Goal: Entertainment & Leisure: Consume media (video, audio)

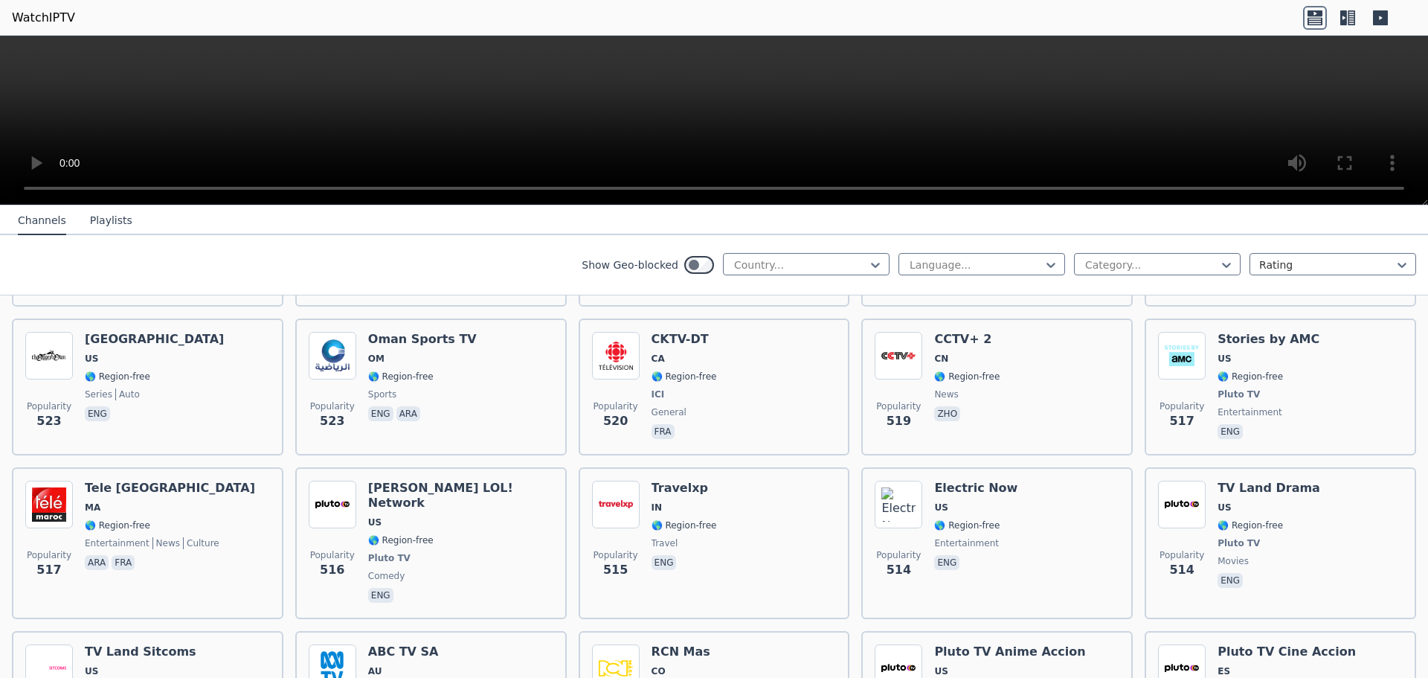
scroll to position [5875, 0]
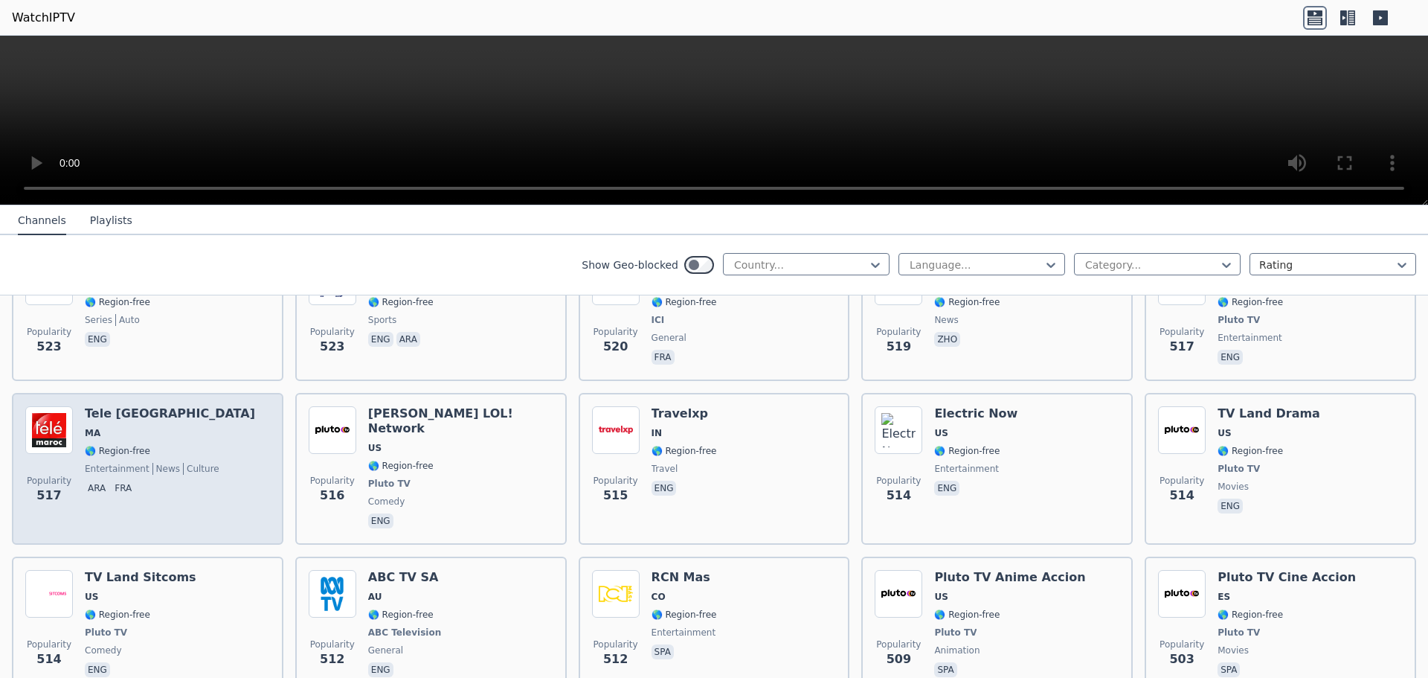
click at [94, 427] on span "MA" at bounding box center [93, 433] width 16 height 12
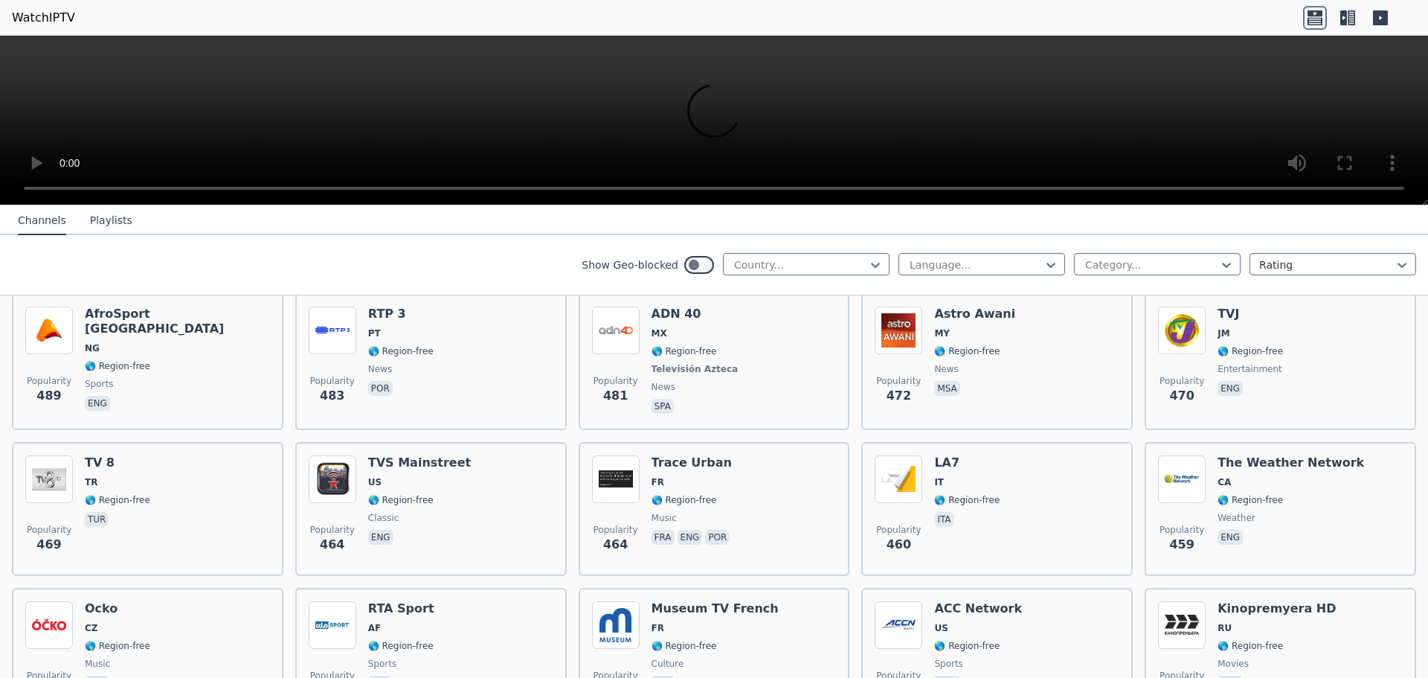
scroll to position [6470, 0]
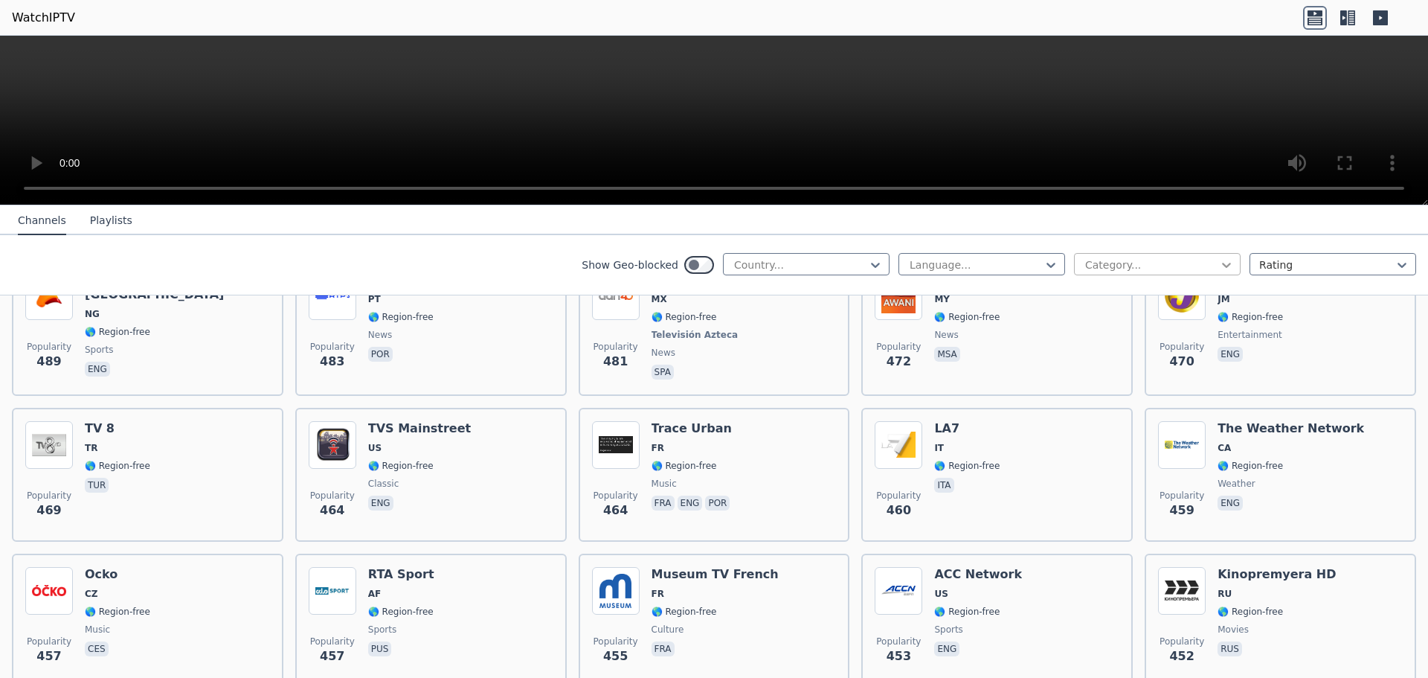
click at [1219, 262] on icon at bounding box center [1226, 264] width 15 height 15
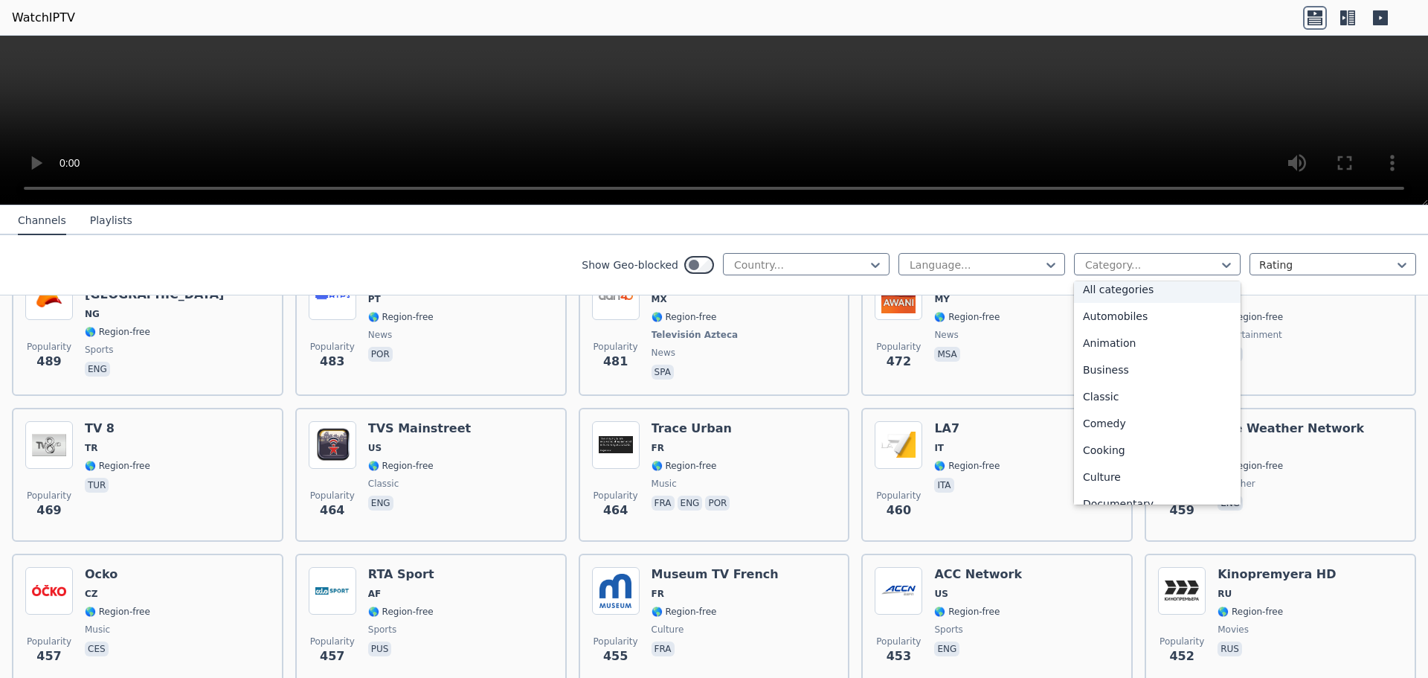
scroll to position [0, 0]
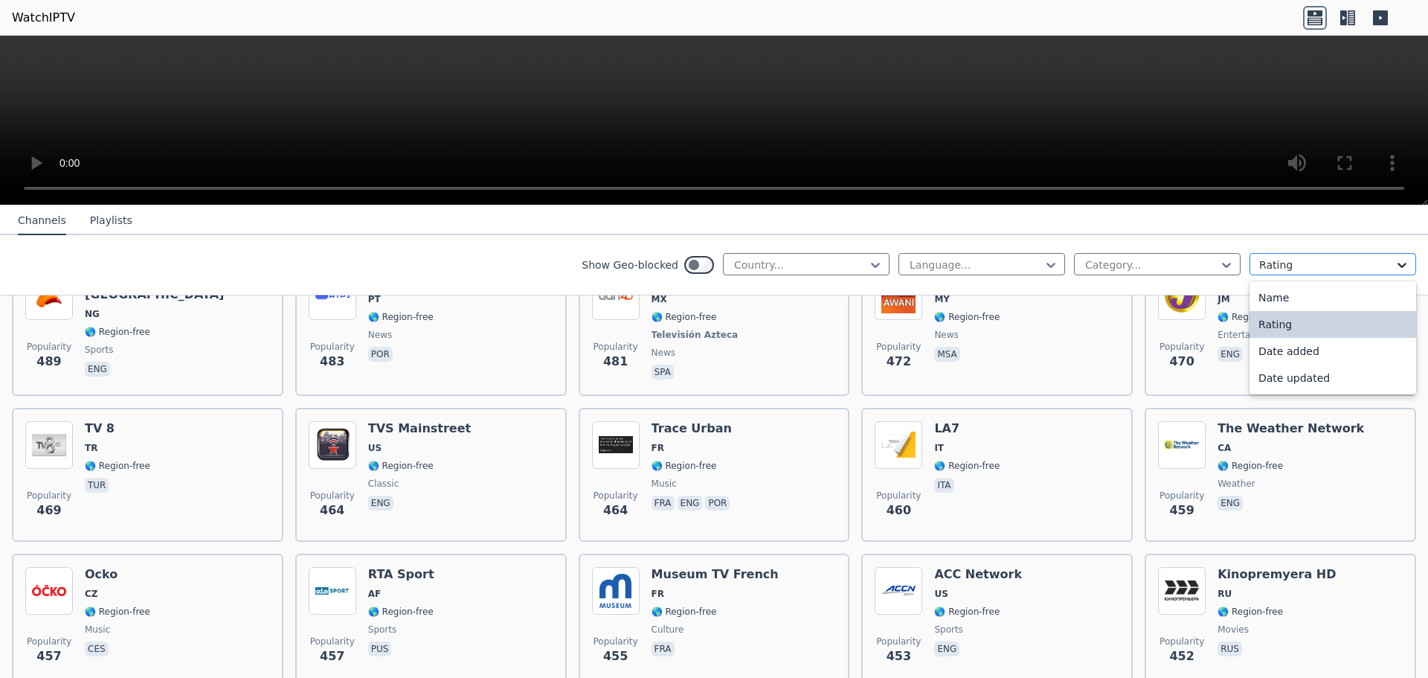
click at [1394, 262] on icon at bounding box center [1401, 264] width 15 height 15
click at [1254, 222] on nav "Channels Playlists" at bounding box center [714, 220] width 1428 height 30
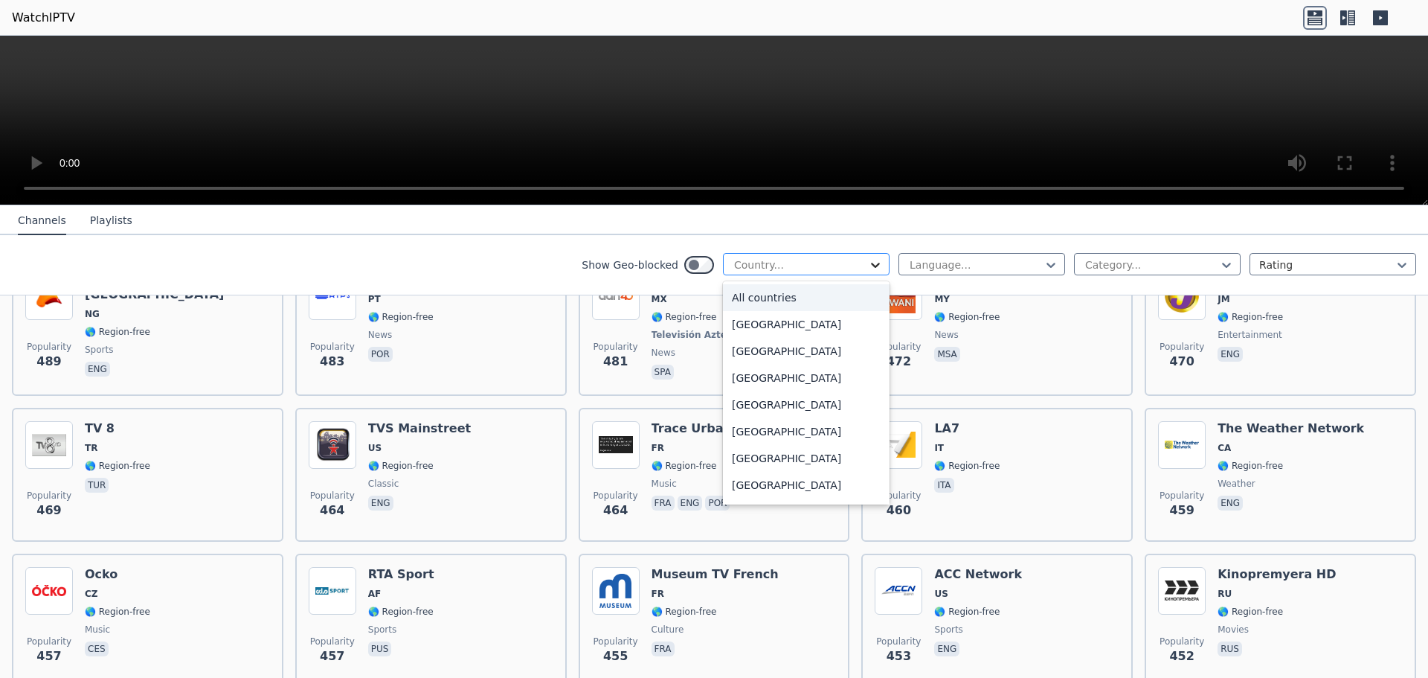
click at [871, 264] on icon at bounding box center [875, 265] width 9 height 5
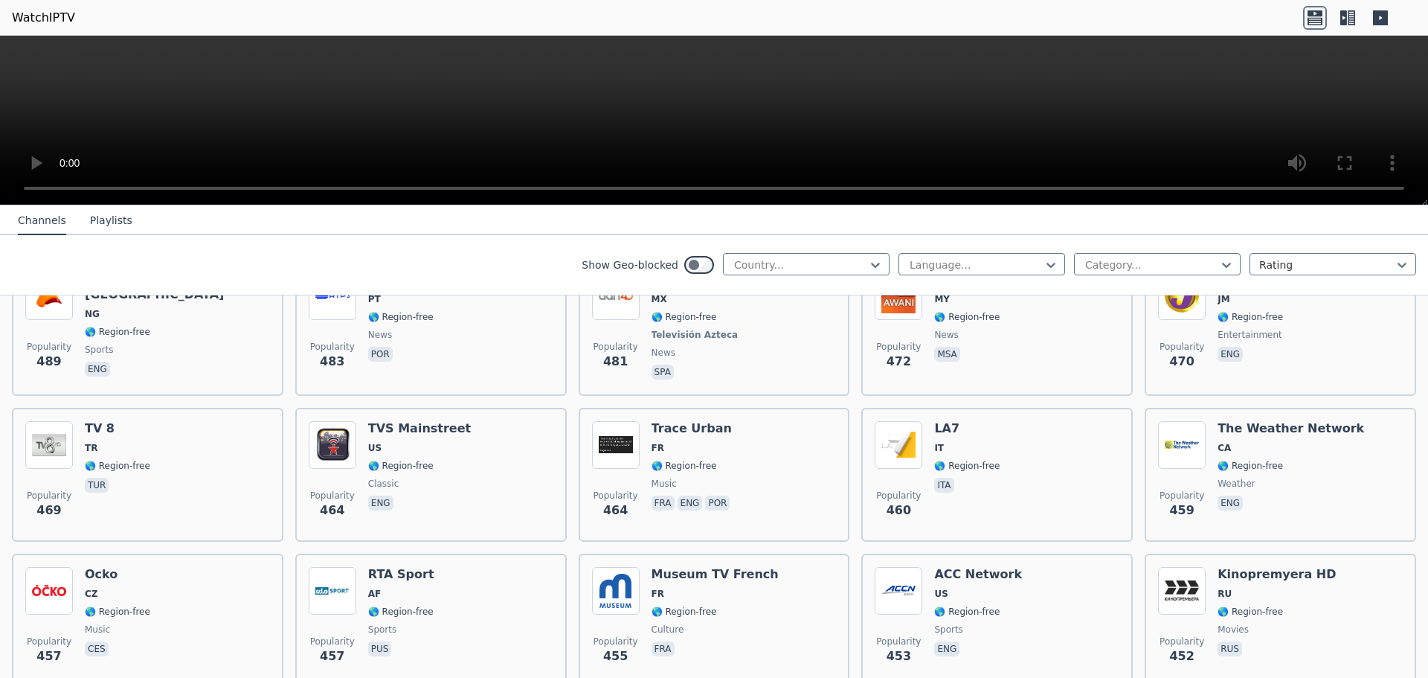
click at [531, 258] on div "Show Geo-blocked Country... Language... Category... Rating" at bounding box center [714, 265] width 1428 height 60
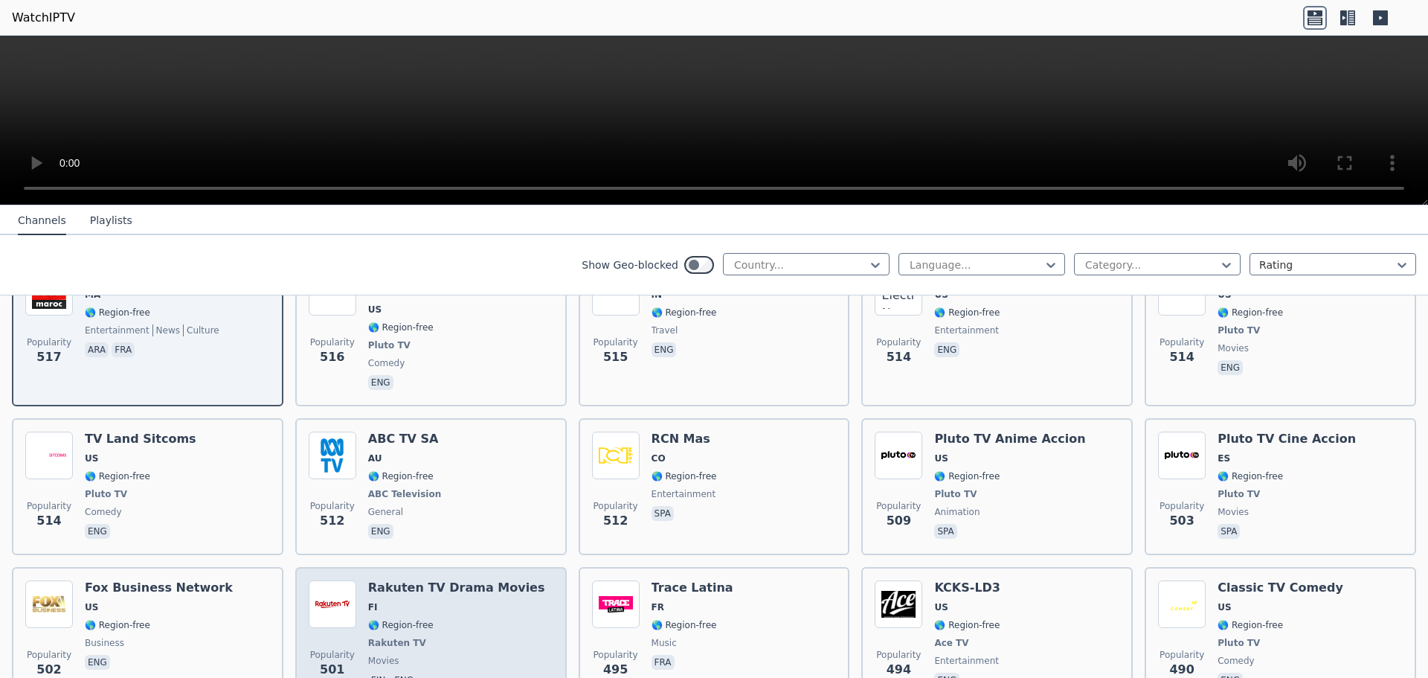
scroll to position [5875, 0]
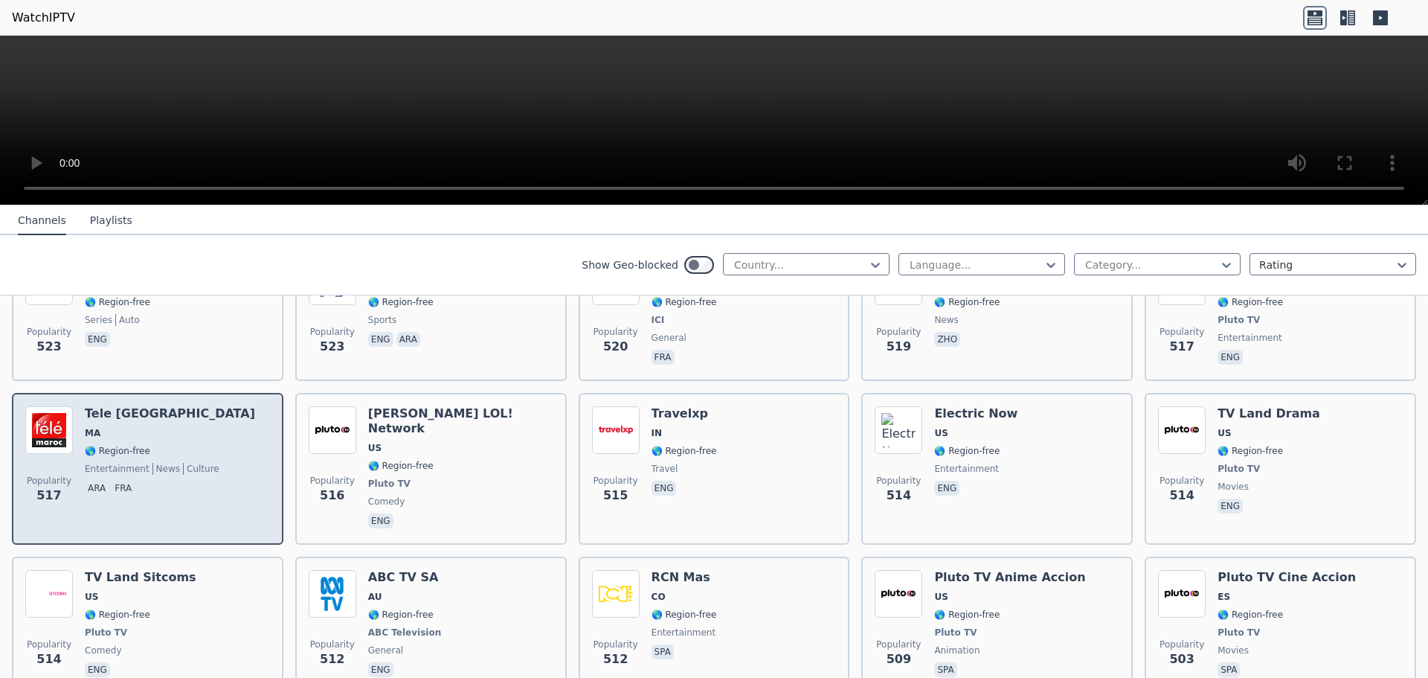
click at [62, 406] on img at bounding box center [49, 430] width 48 height 48
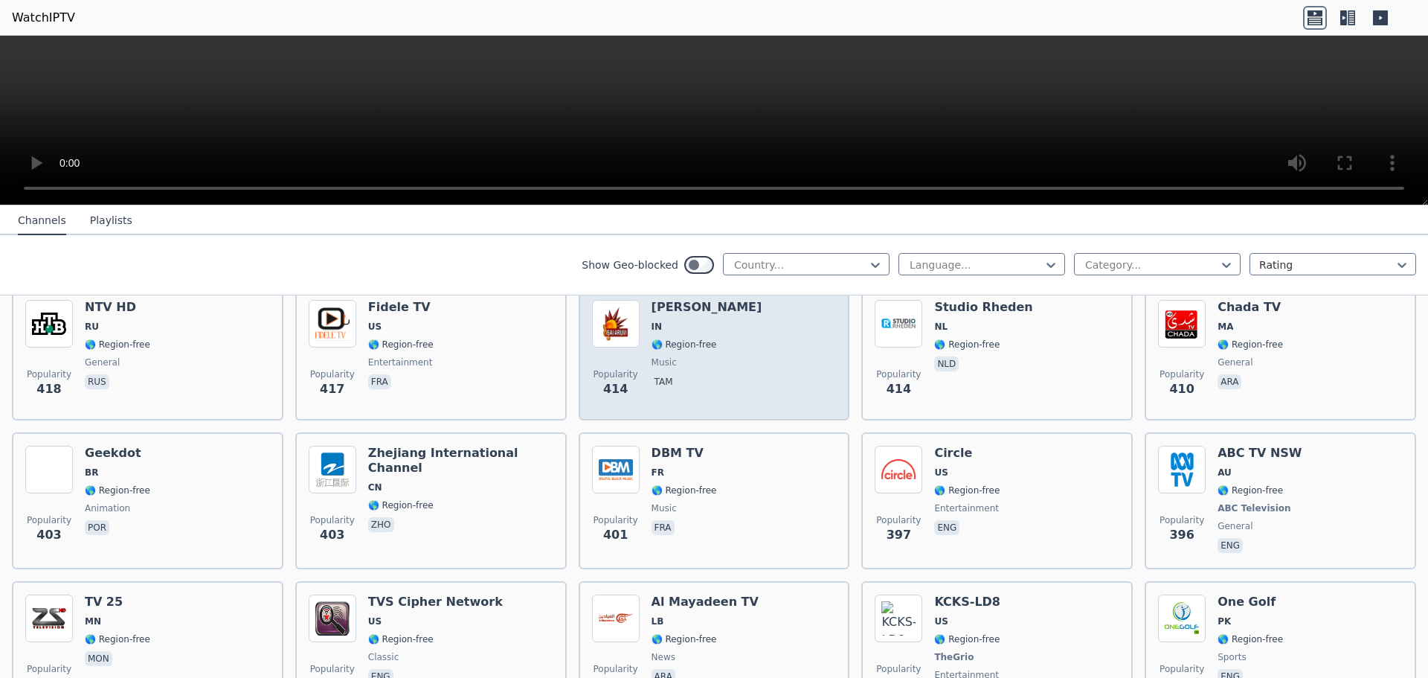
scroll to position [7226, 0]
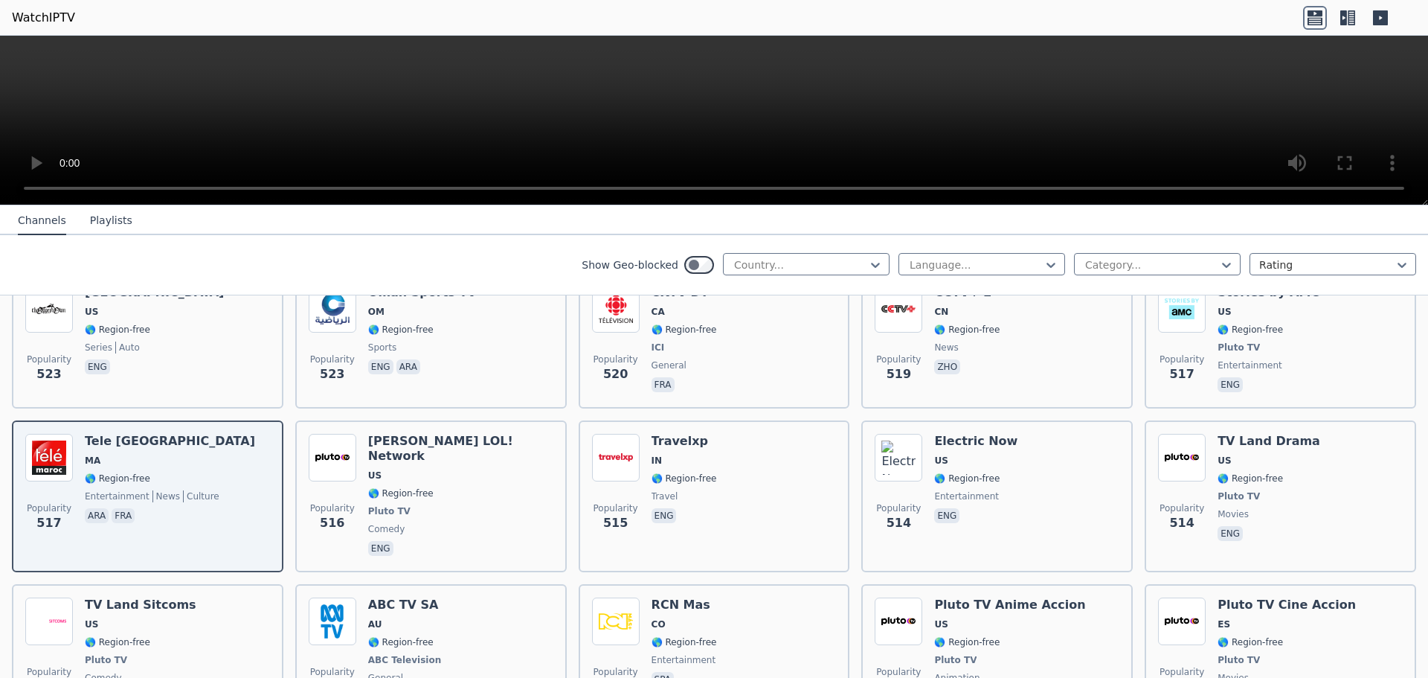
scroll to position [5888, 0]
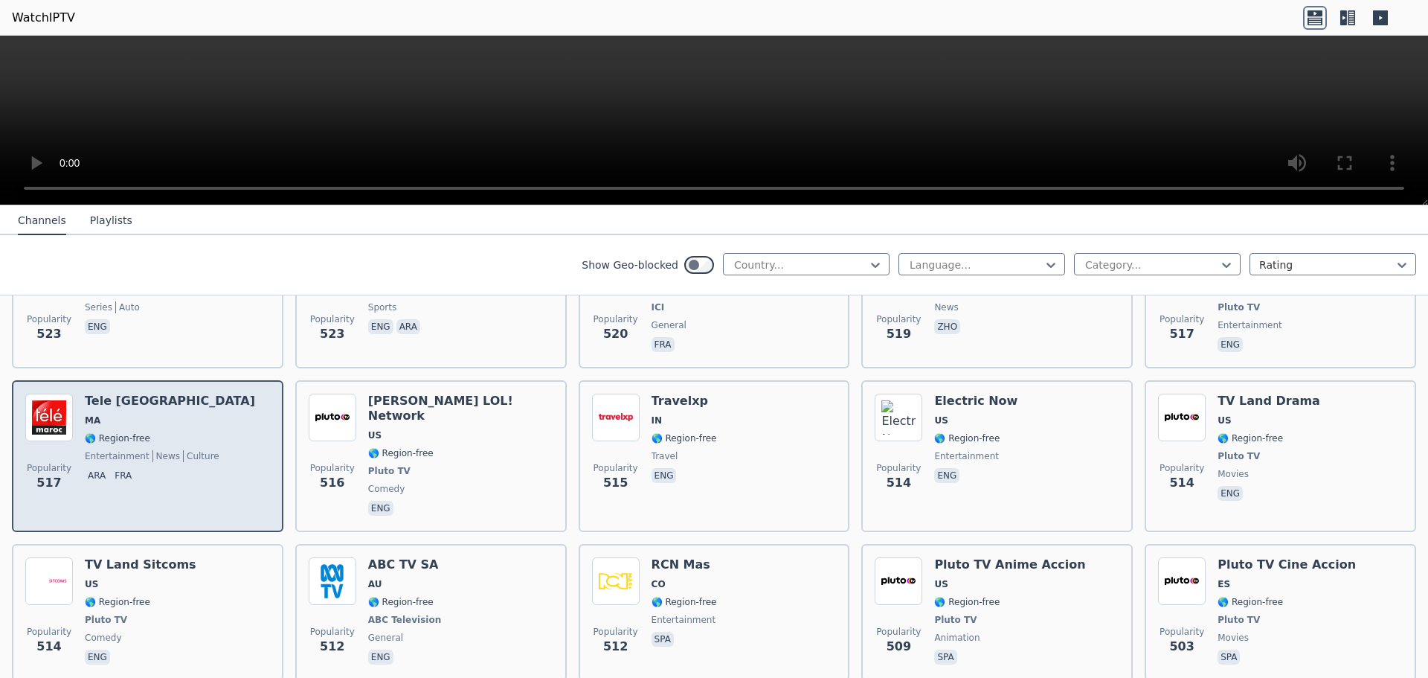
click at [104, 432] on span "🌎 Region-free" at bounding box center [117, 438] width 65 height 12
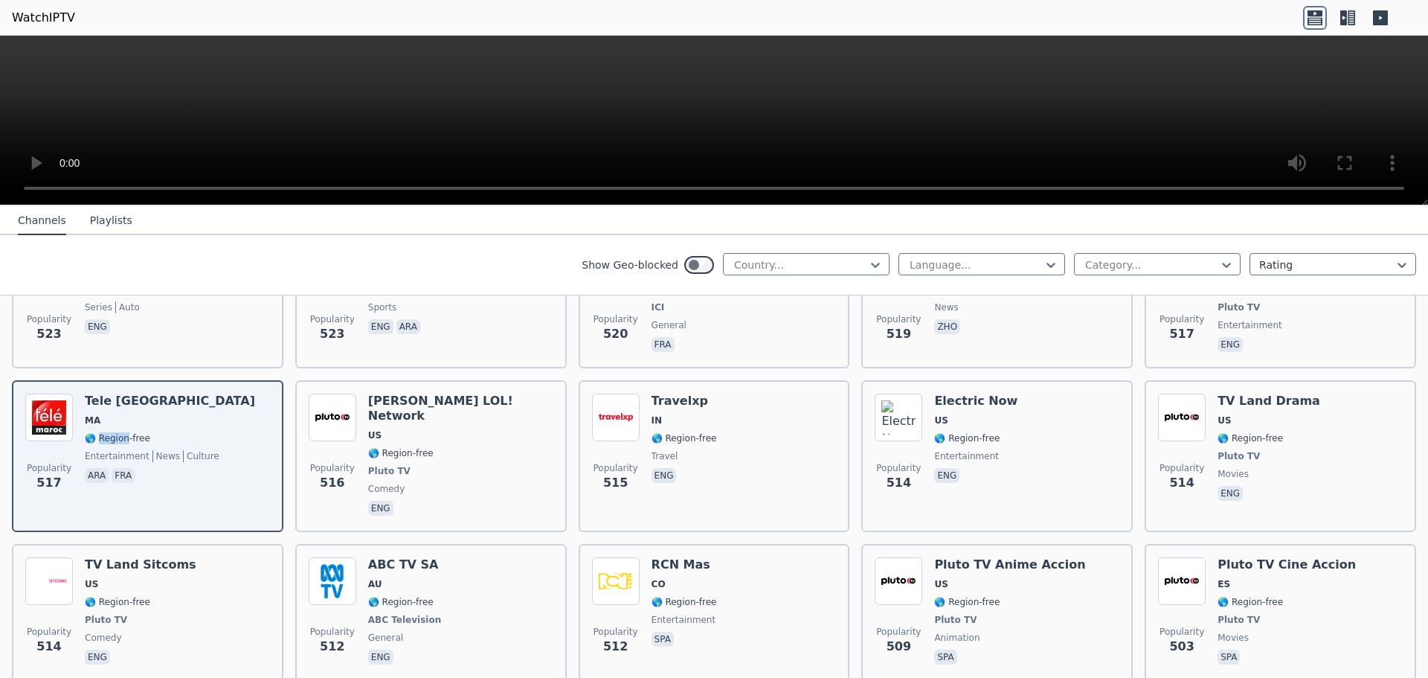
click at [103, 222] on button "Playlists" at bounding box center [111, 221] width 42 height 28
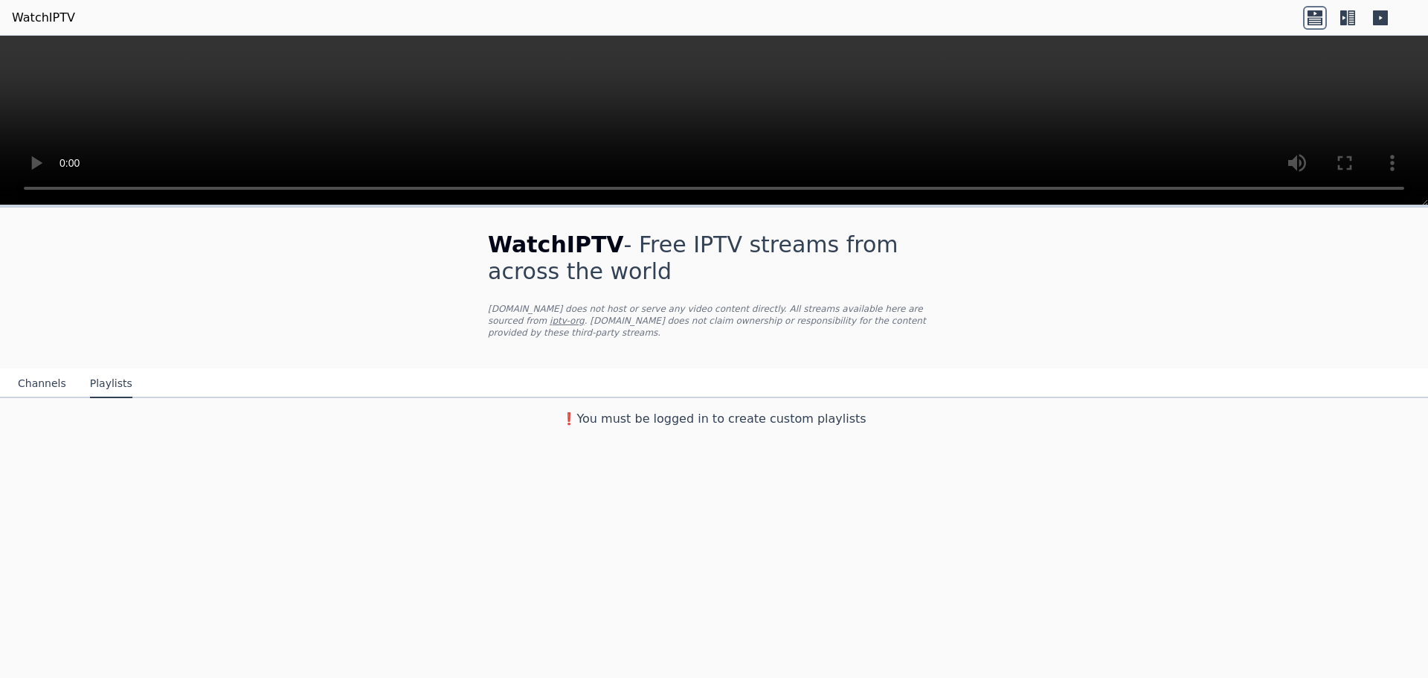
click at [37, 373] on button "Channels" at bounding box center [42, 384] width 48 height 28
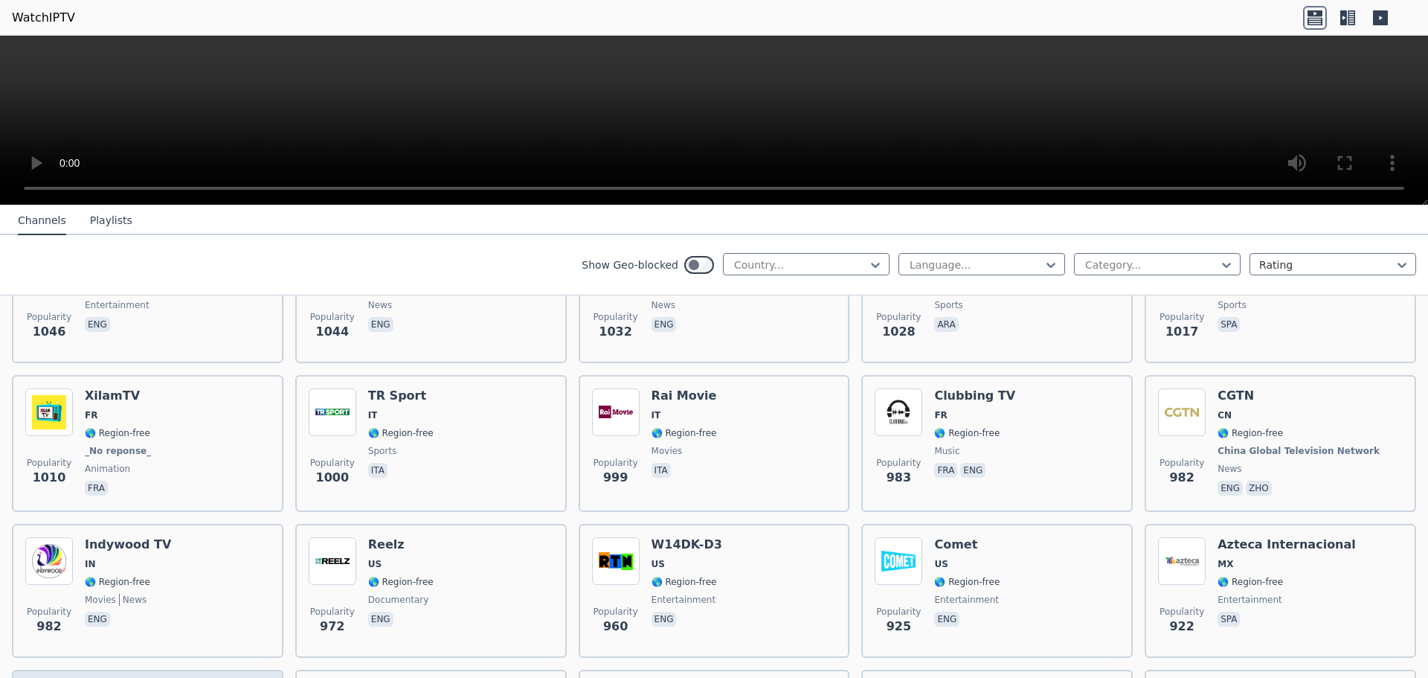
scroll to position [2541, 0]
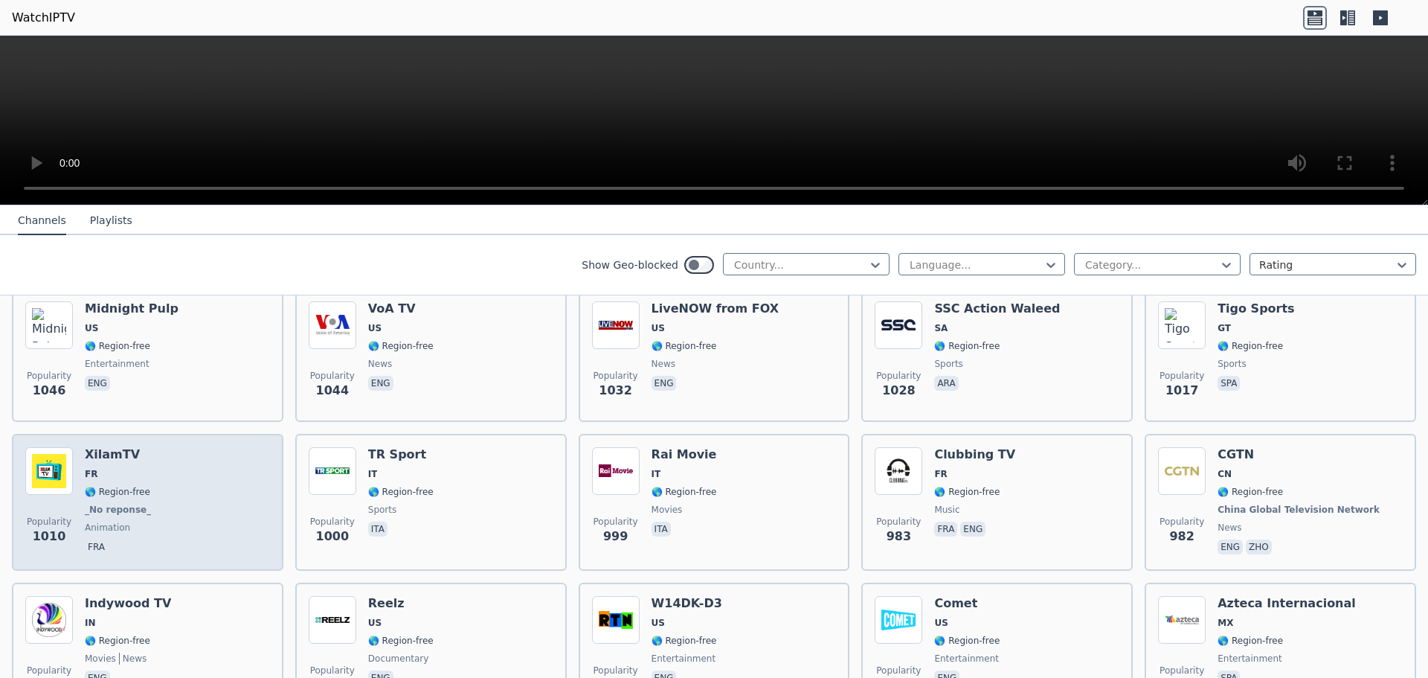
click at [122, 486] on span "🌎 Region-free" at bounding box center [117, 492] width 65 height 12
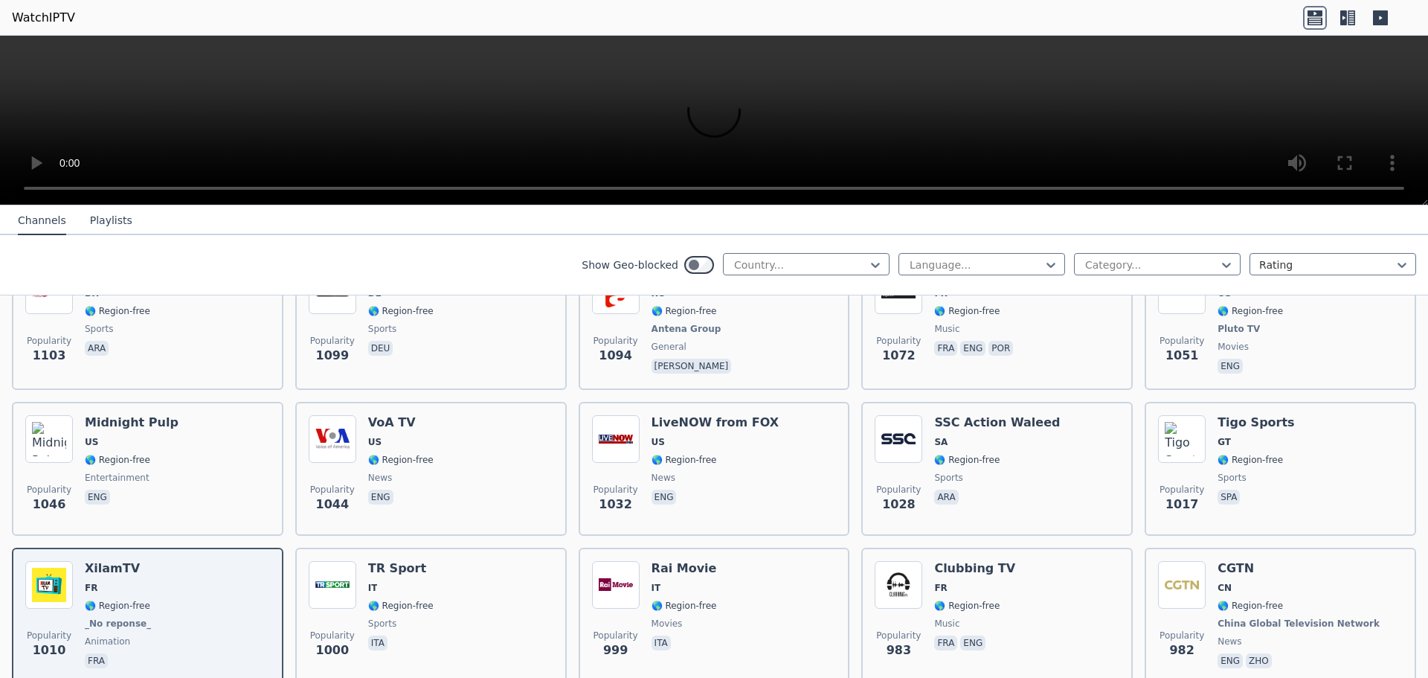
scroll to position [2392, 0]
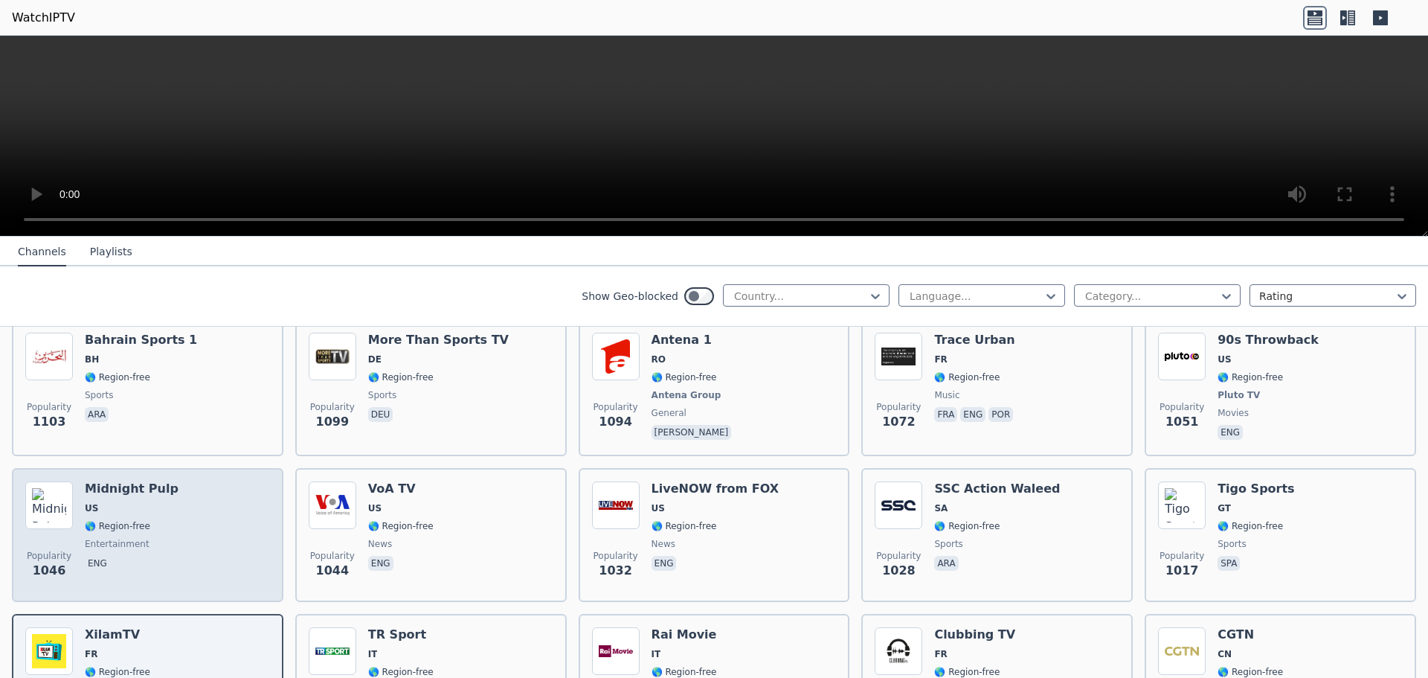
click at [104, 484] on div "Midnight Pulp US 🌎 Region-free entertainment eng" at bounding box center [132, 534] width 94 height 107
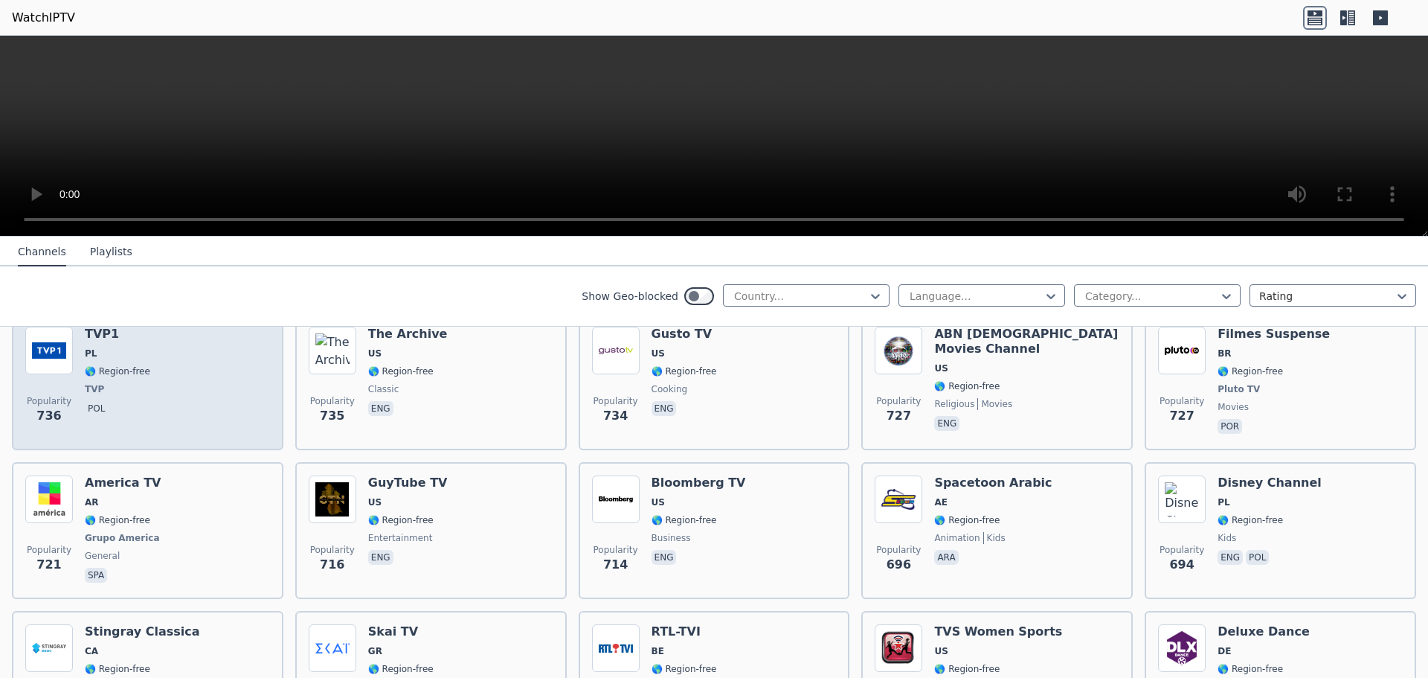
scroll to position [3805, 0]
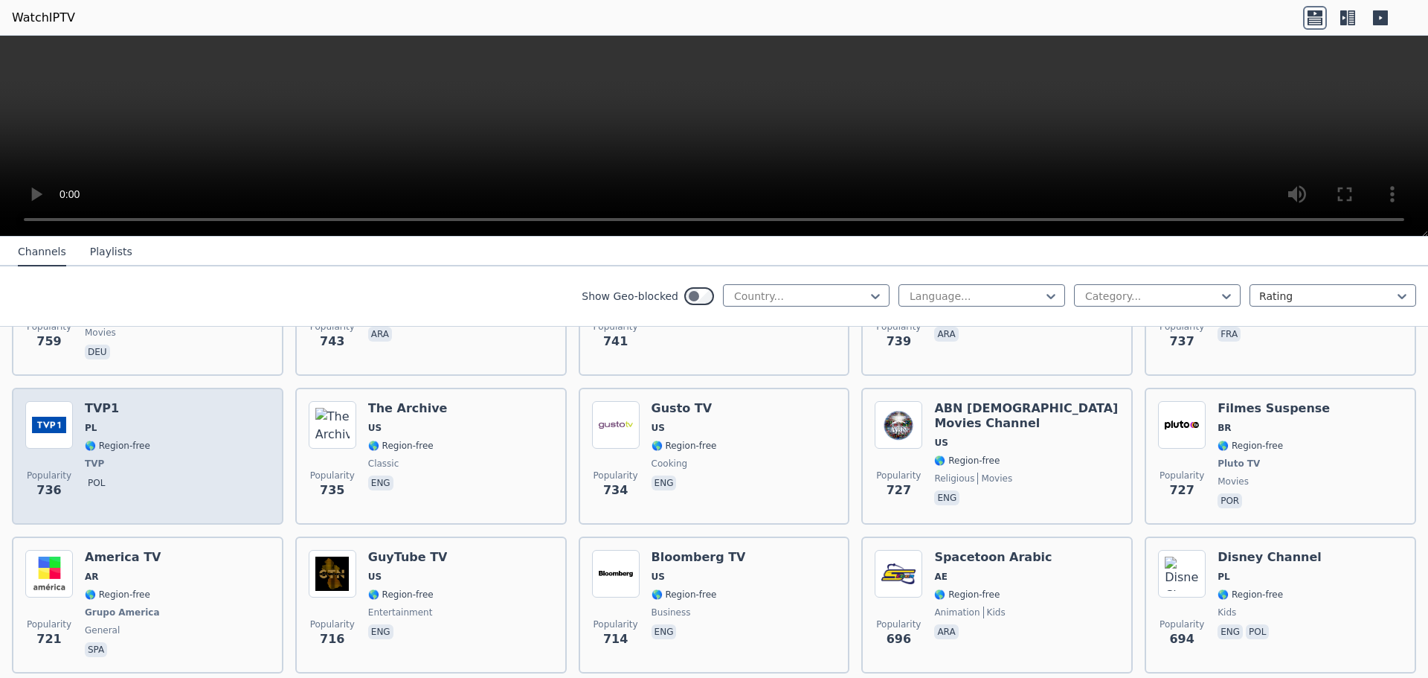
click at [94, 422] on span "PL" at bounding box center [117, 428] width 65 height 12
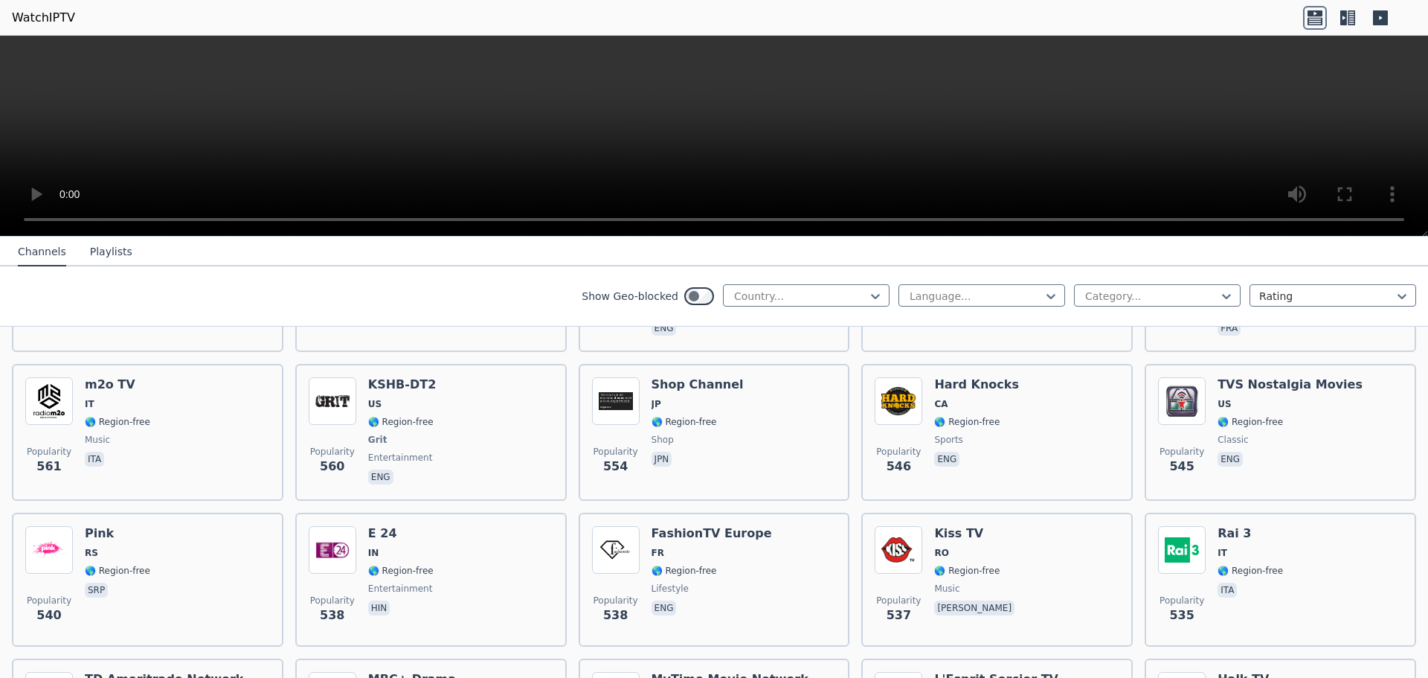
scroll to position [5367, 0]
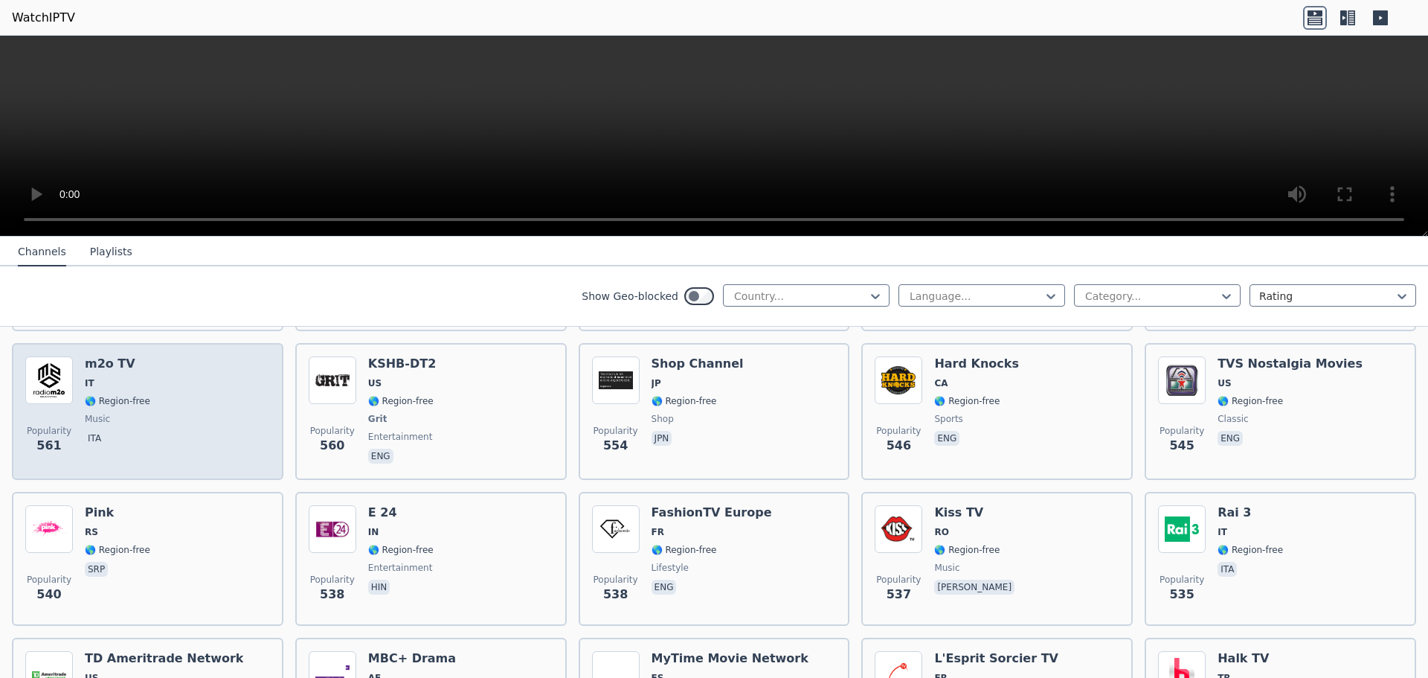
click at [99, 377] on span "IT" at bounding box center [117, 383] width 65 height 12
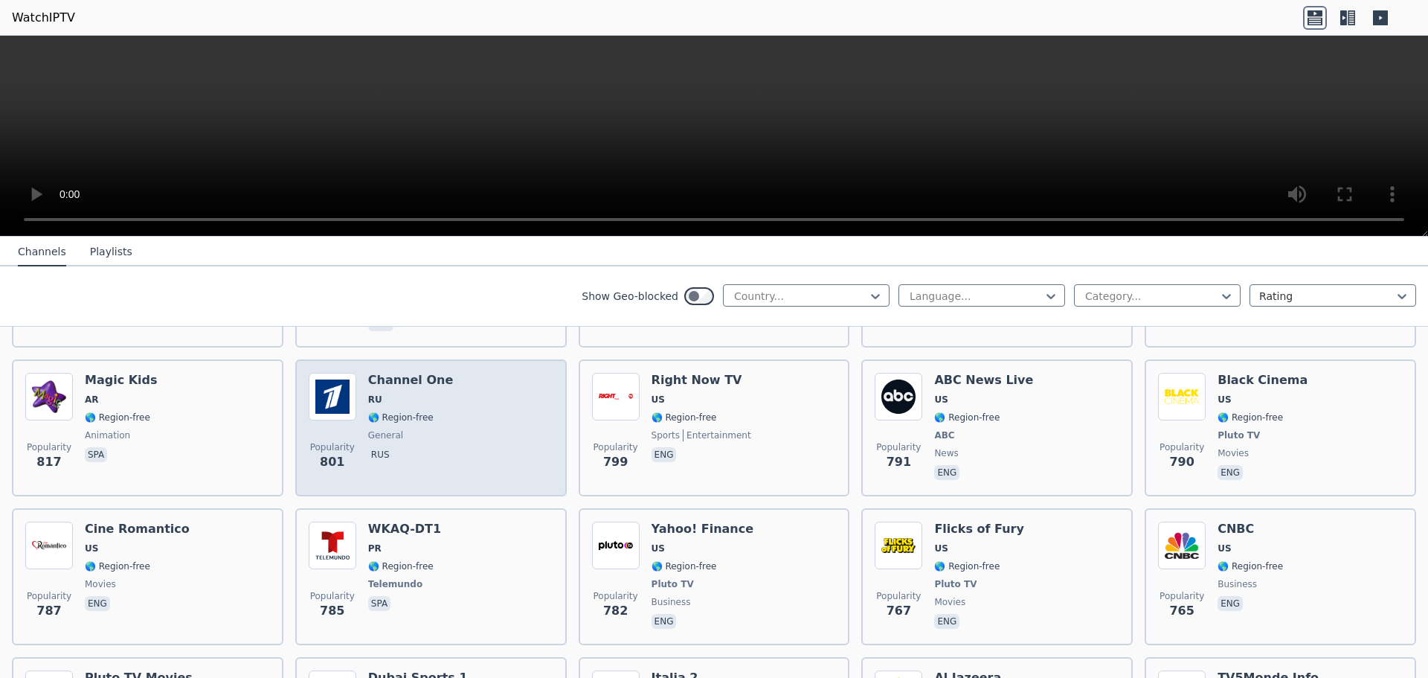
scroll to position [3391, 0]
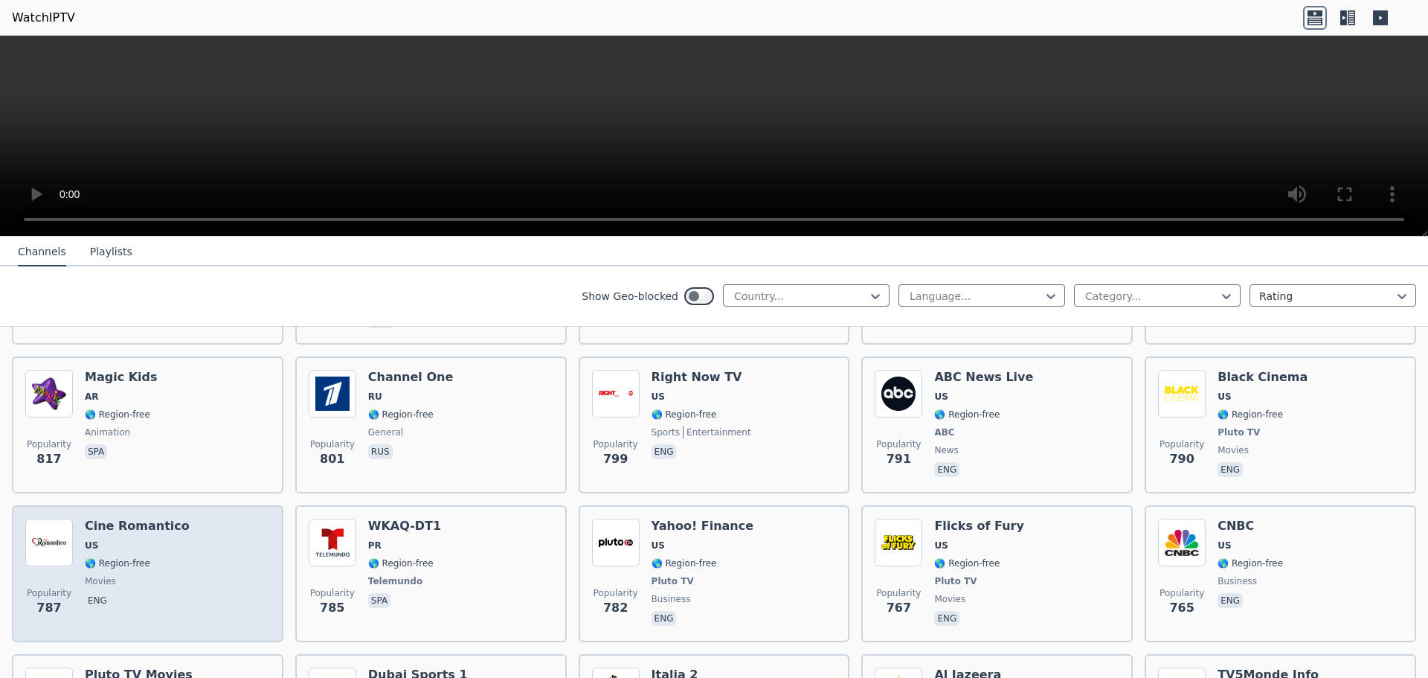
click at [91, 544] on div "Cine Romantico US 🌎 Region-free movies eng" at bounding box center [137, 573] width 105 height 110
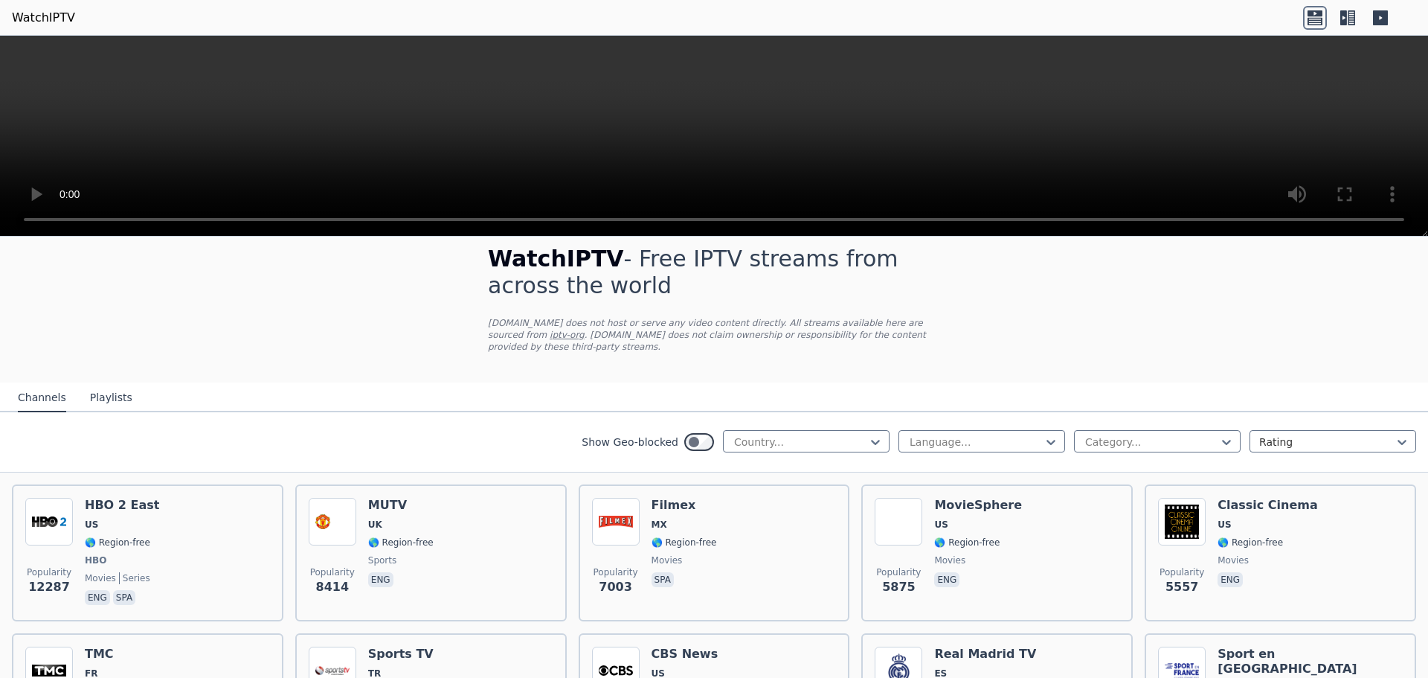
scroll to position [0, 0]
